Goal: Find specific page/section: Find specific page/section

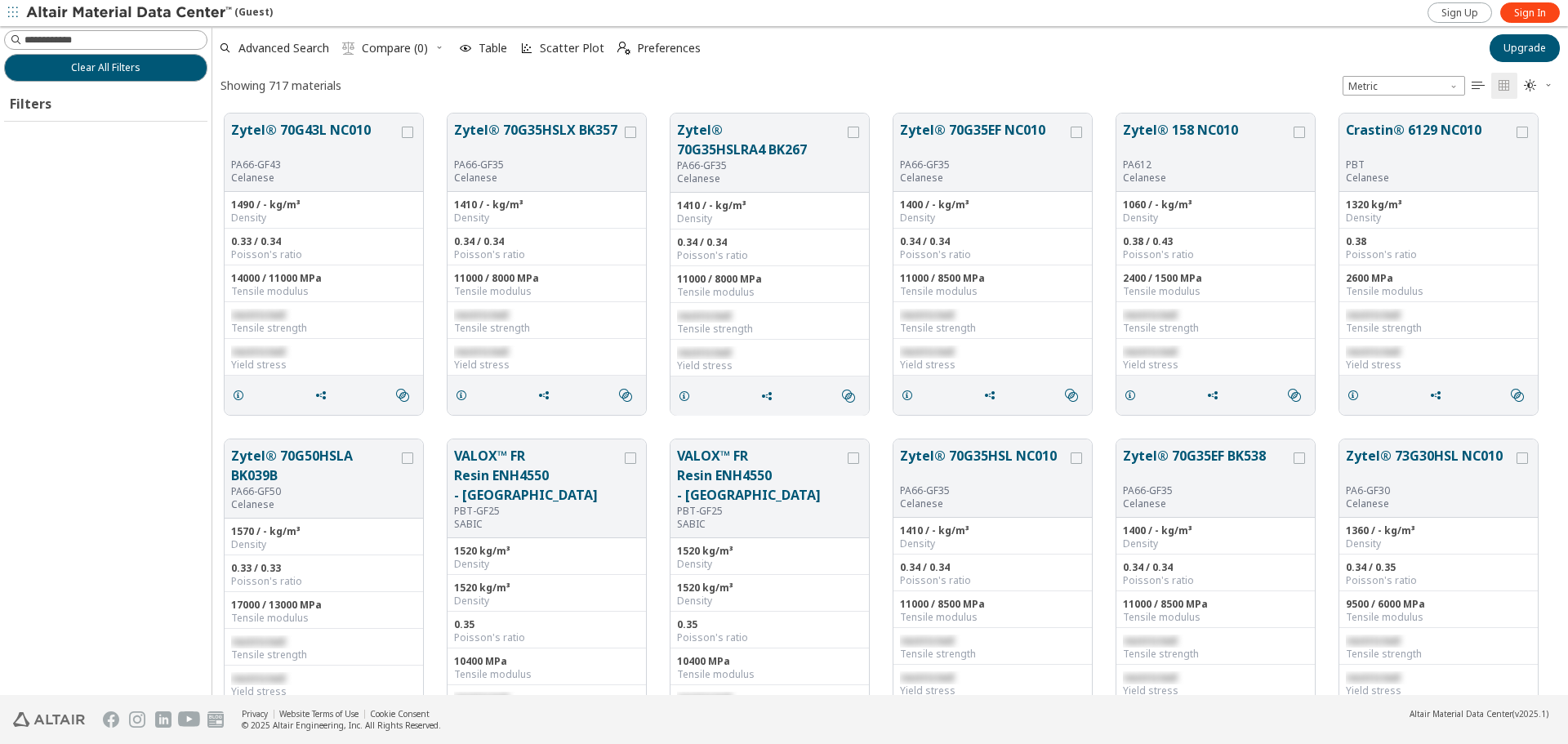
scroll to position [578, 1344]
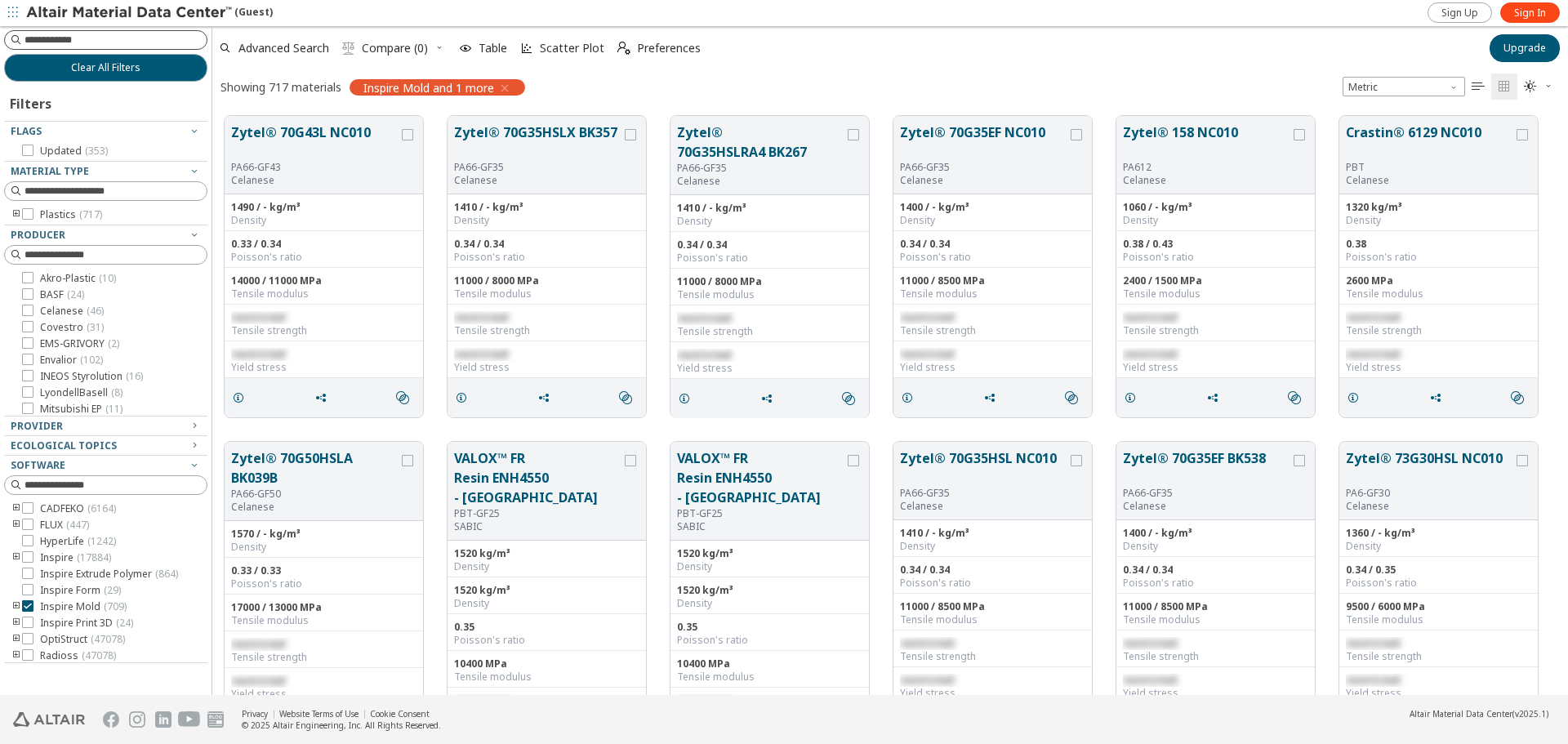
click at [63, 39] on input at bounding box center [116, 40] width 183 height 16
type input "*****"
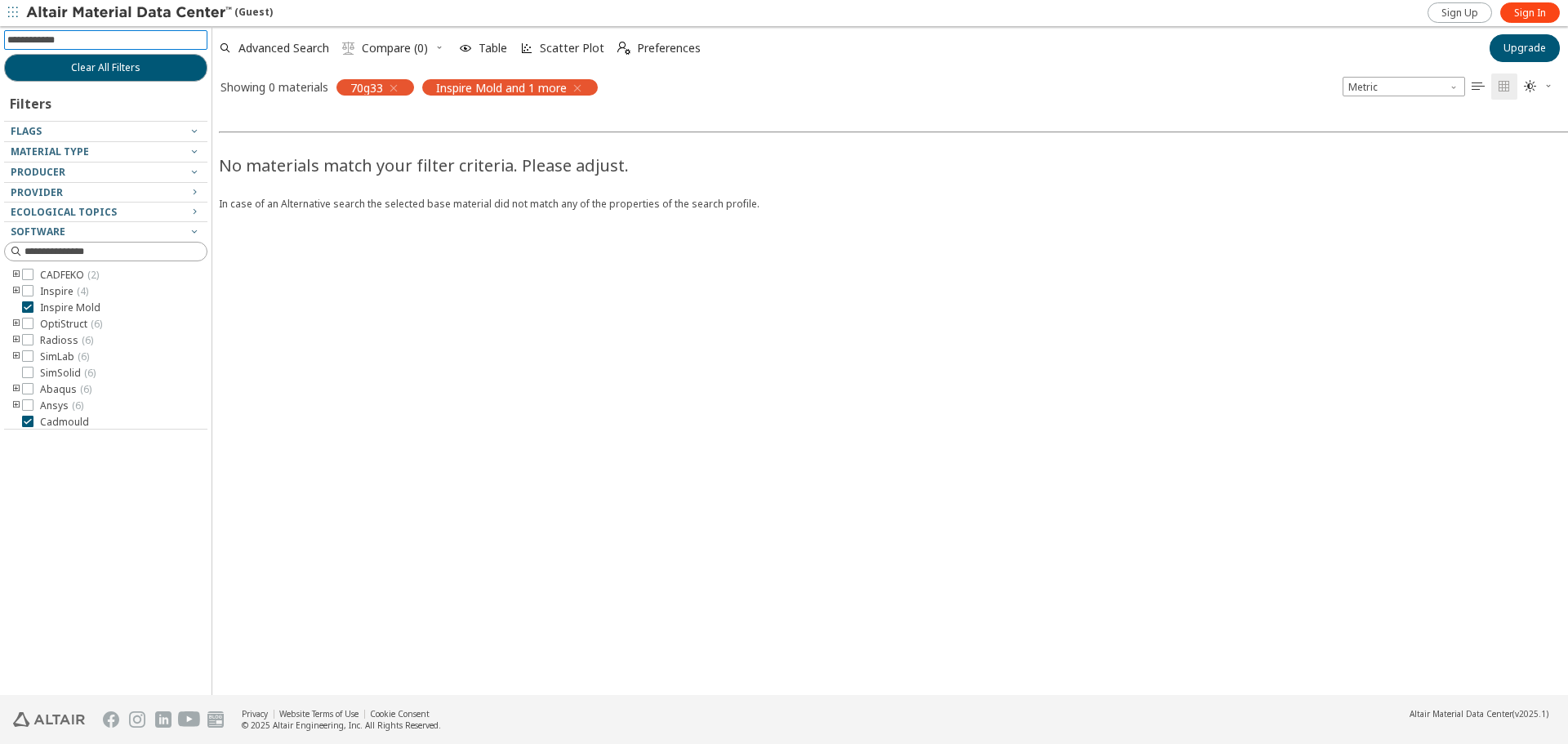
click at [394, 90] on icon "button" at bounding box center [393, 87] width 13 height 13
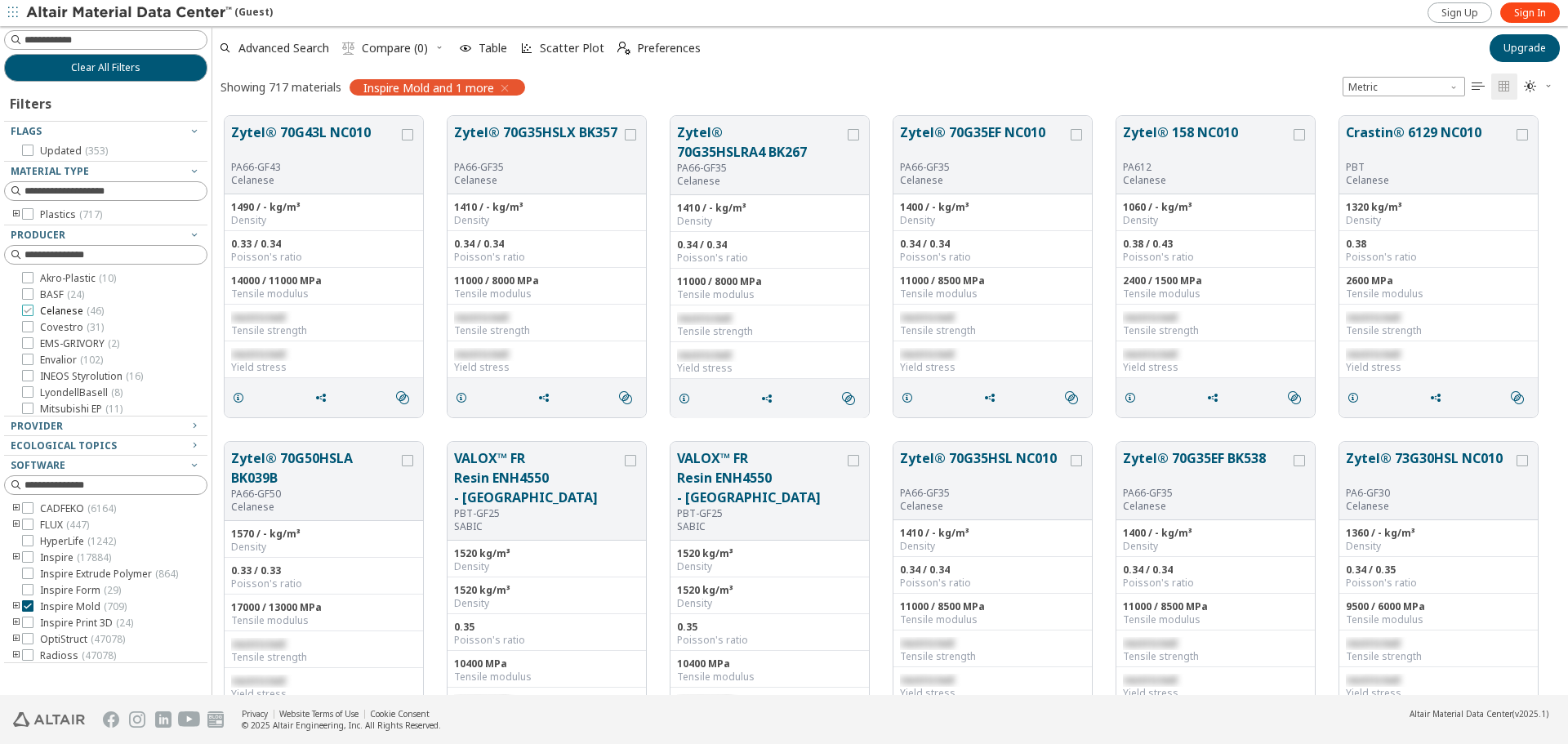
click at [29, 308] on icon at bounding box center [28, 310] width 12 height 12
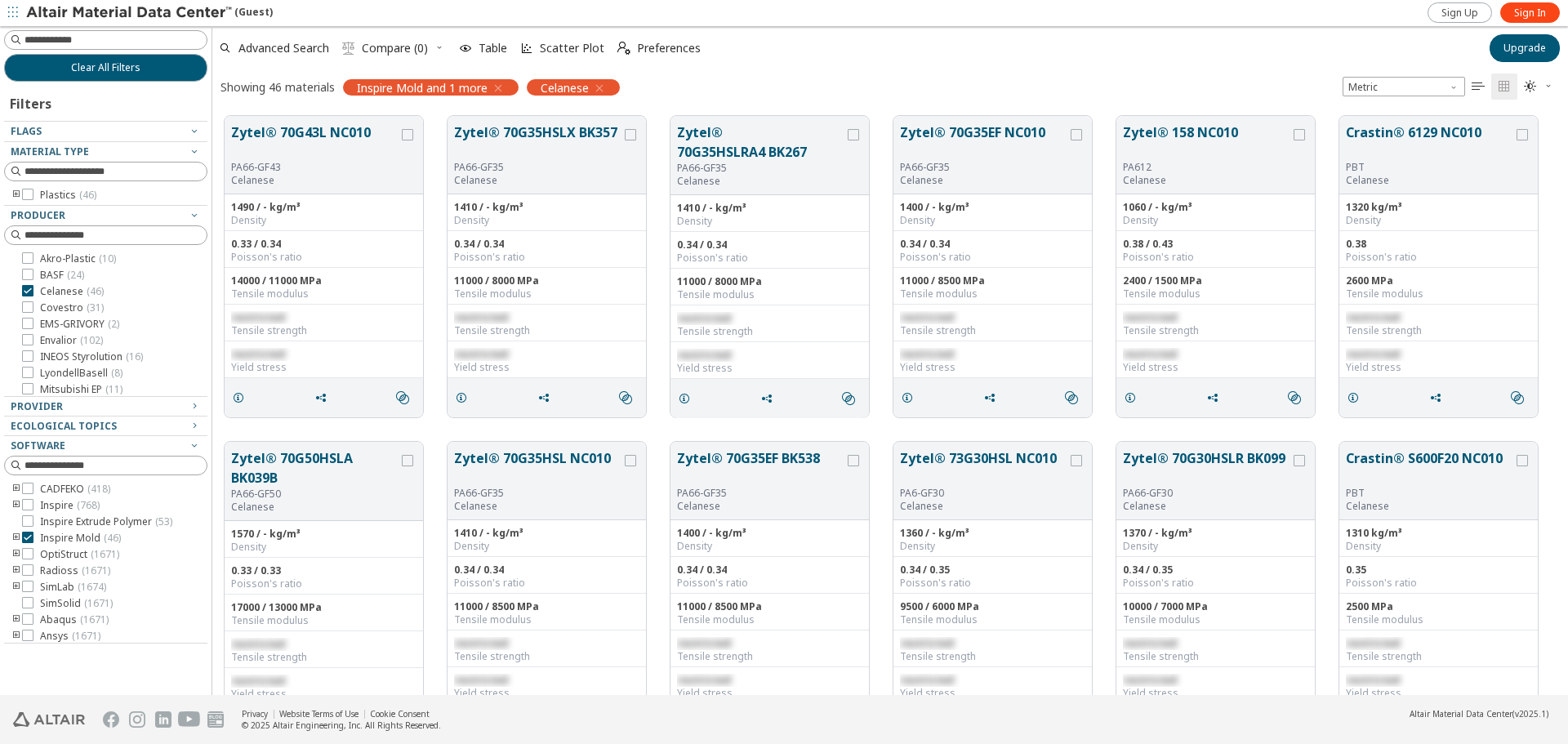
scroll to position [68, 0]
click at [32, 582] on icon at bounding box center [28, 583] width 12 height 12
